Goal: Navigation & Orientation: Understand site structure

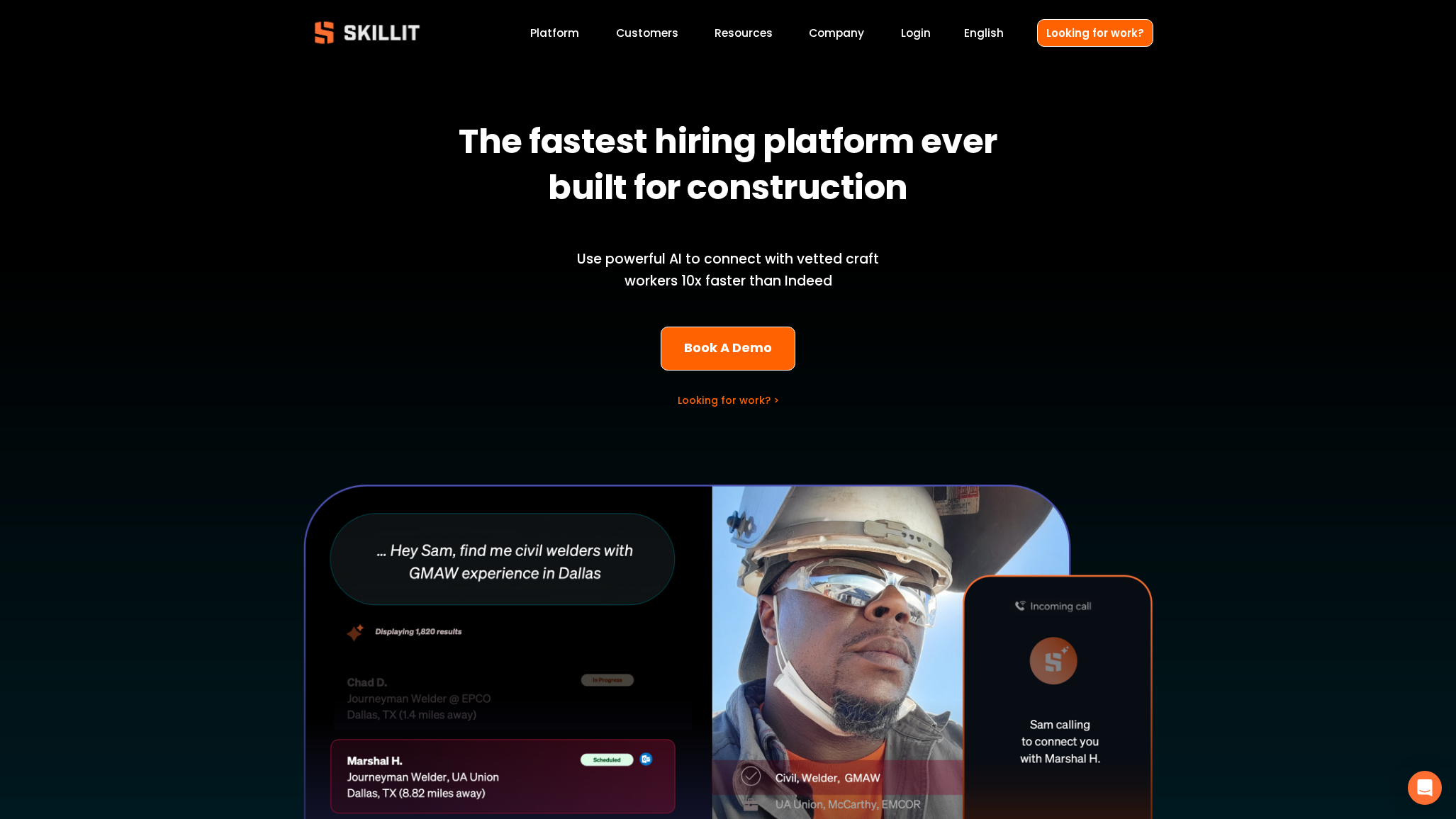
click at [643, 34] on link "Customers" at bounding box center [647, 33] width 63 height 19
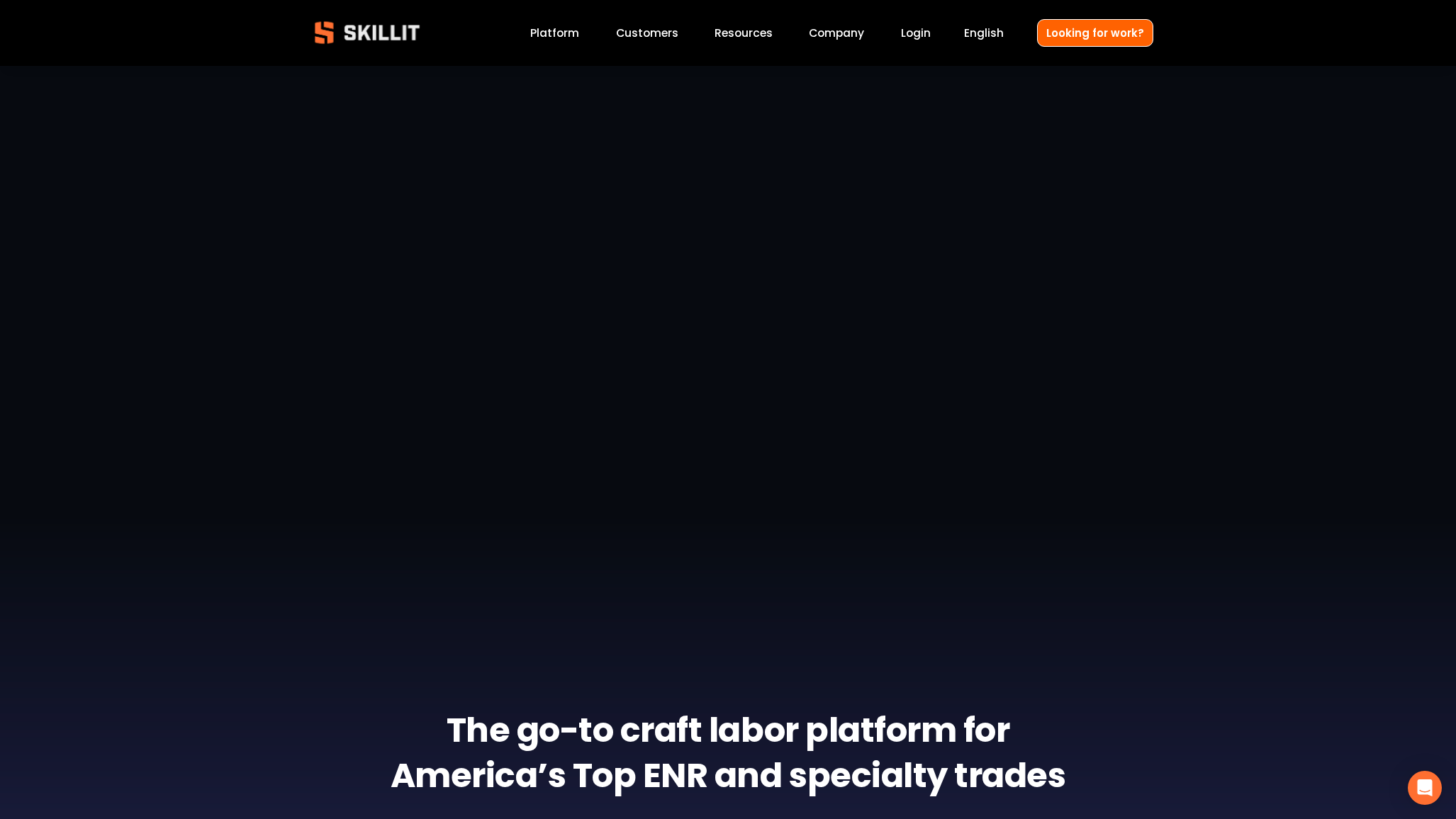
click at [740, 32] on span "Resources" at bounding box center [743, 32] width 58 height 16
click at [847, 29] on link "Company" at bounding box center [836, 33] width 55 height 19
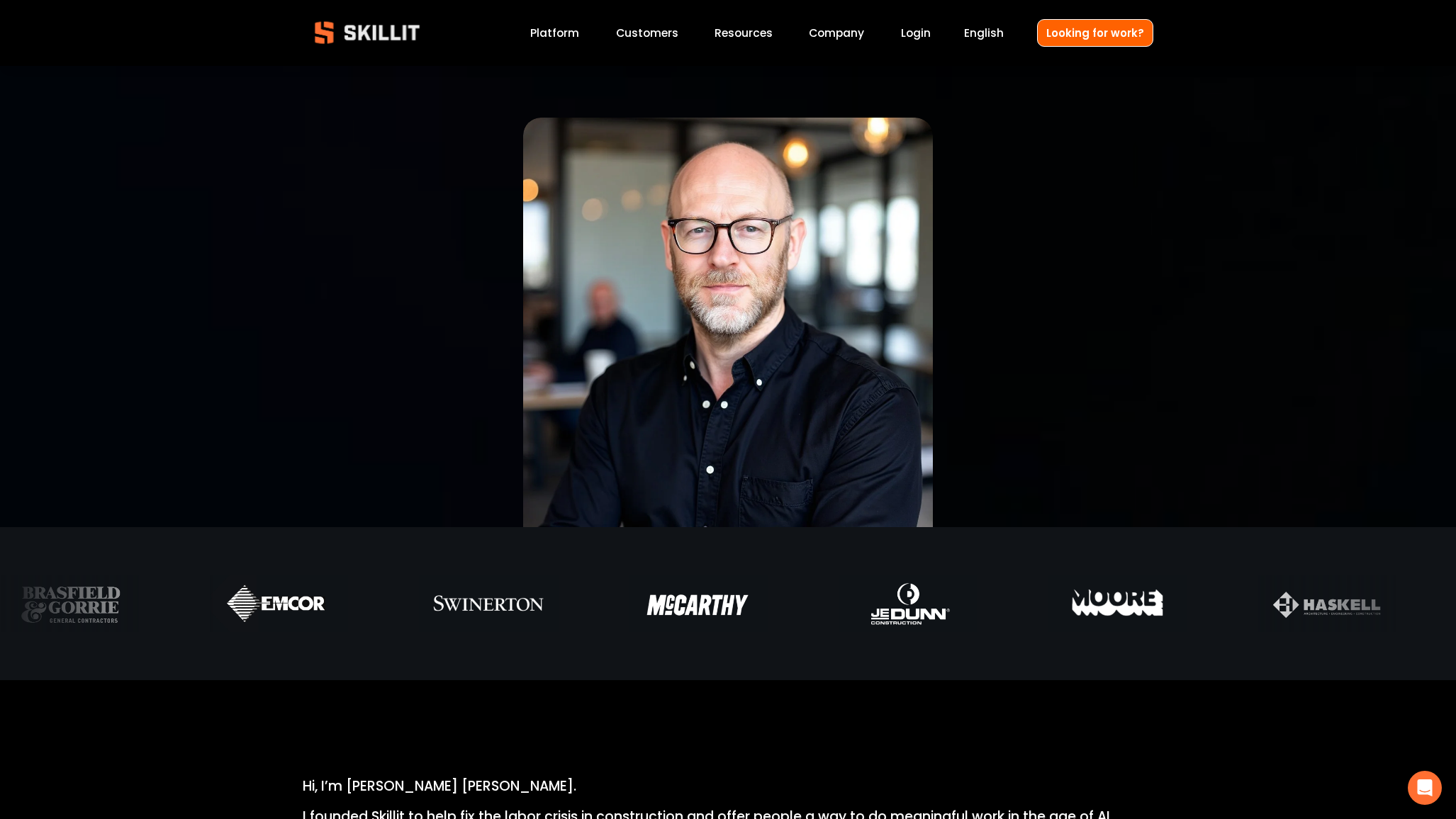
click at [555, 34] on link "Platform" at bounding box center [554, 33] width 49 height 19
